Goal: Transaction & Acquisition: Subscribe to service/newsletter

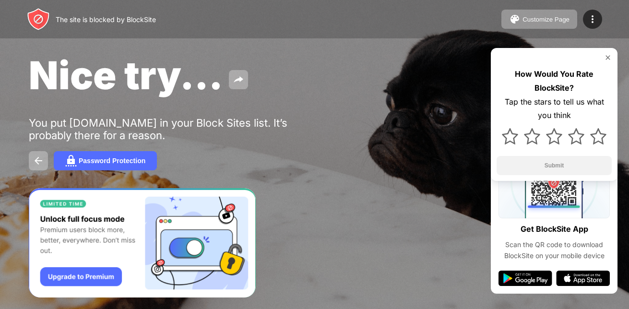
click at [177, 154] on div "Password Protection" at bounding box center [315, 160] width 572 height 19
click at [187, 159] on div "Password Protection" at bounding box center [315, 160] width 572 height 19
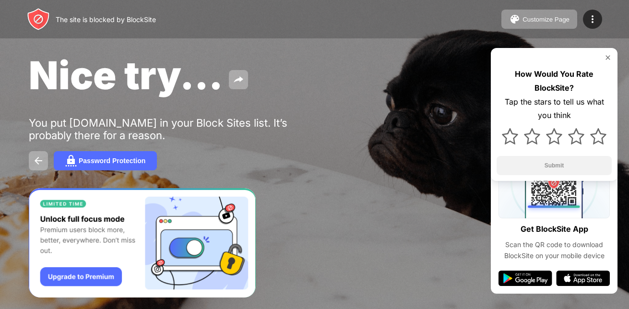
click at [187, 159] on div "Password Protection" at bounding box center [315, 160] width 572 height 19
click at [137, 159] on div "Password Protection" at bounding box center [112, 161] width 67 height 8
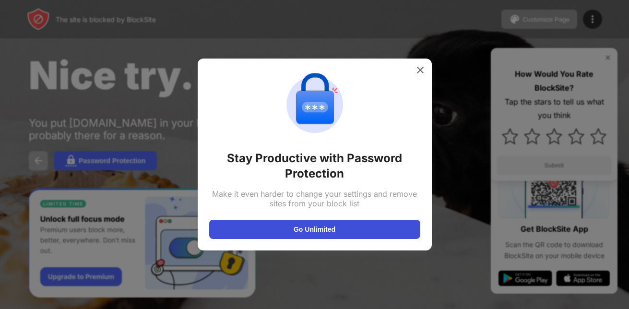
click at [325, 229] on button "Go Unlimited" at bounding box center [314, 229] width 211 height 19
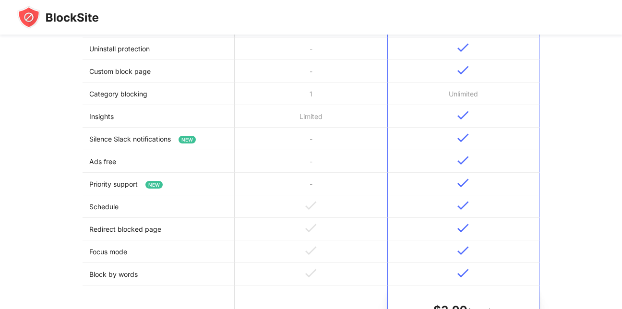
scroll to position [326, 0]
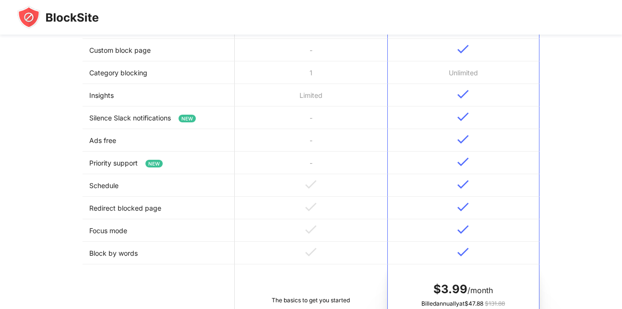
click at [480, 273] on td "$ 3.99 /month Billed annually at $ 47.88 $ 131.88 Try Free for 3 Days" at bounding box center [463, 305] width 152 height 81
click at [464, 219] on td at bounding box center [463, 208] width 152 height 23
click at [460, 207] on img at bounding box center [464, 207] width 12 height 9
click at [220, 209] on td "Redirect blocked page" at bounding box center [159, 208] width 152 height 23
click at [305, 229] on img at bounding box center [311, 229] width 12 height 9
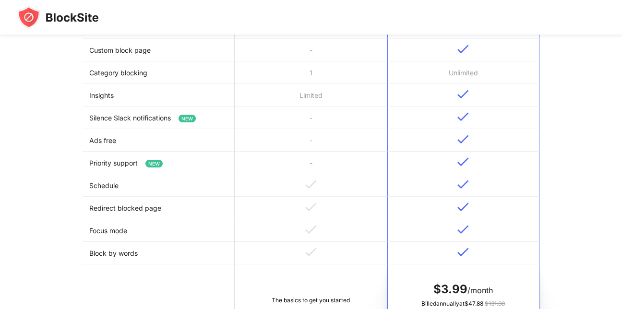
click at [305, 224] on td at bounding box center [311, 230] width 152 height 23
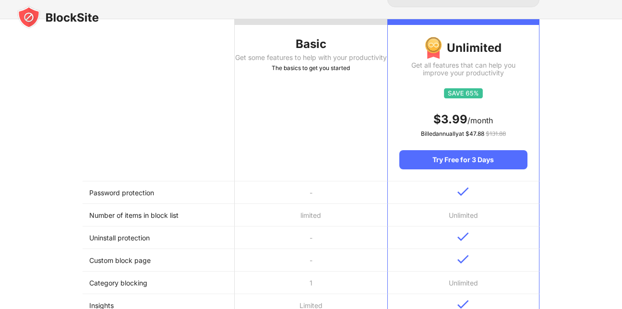
scroll to position [0, 0]
